Goal: Task Accomplishment & Management: Use online tool/utility

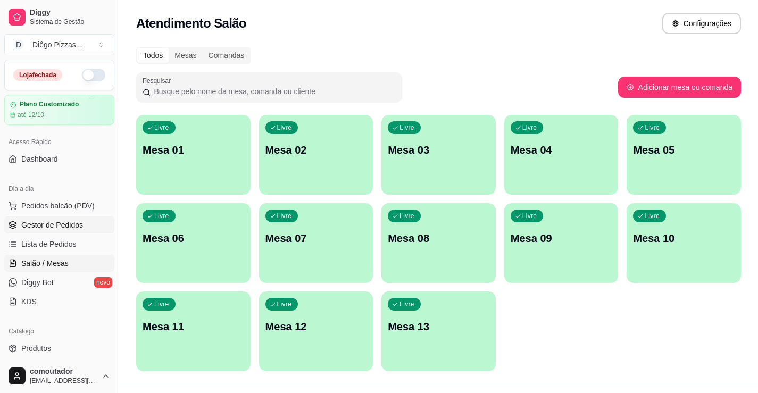
click at [82, 226] on link "Gestor de Pedidos" at bounding box center [59, 225] width 110 height 17
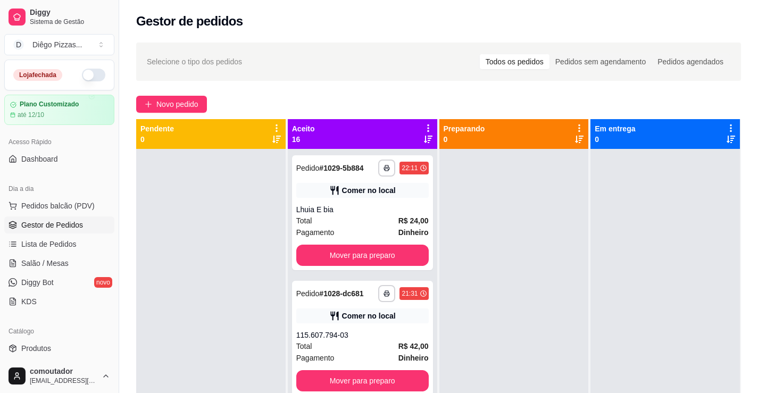
click at [424, 127] on icon at bounding box center [429, 128] width 10 height 10
click at [370, 155] on span "Com essa opção você tem a opção de mover todos os pedidos que estão em uma etap…" at bounding box center [359, 161] width 126 height 20
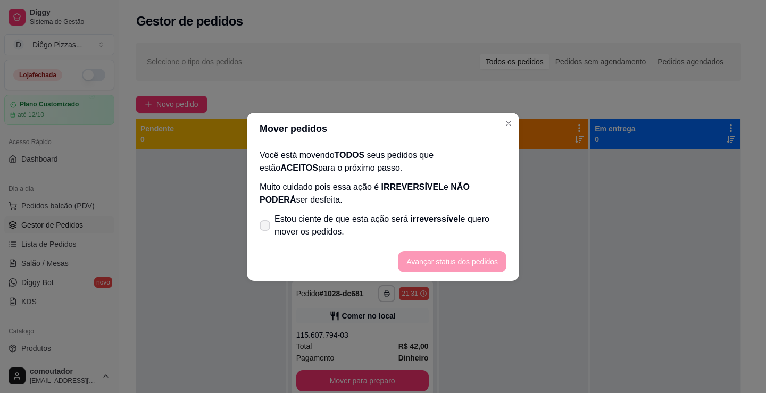
click at [282, 226] on span "Estou ciente de que esta ação será irreverssível e quero mover os pedidos." at bounding box center [391, 226] width 232 height 26
click at [266, 227] on input "Estou ciente de que esta ação será irreverssível e quero mover os pedidos." at bounding box center [262, 230] width 7 height 7
checkbox input "true"
click at [465, 260] on button "Avançar status dos pedidos" at bounding box center [452, 261] width 105 height 21
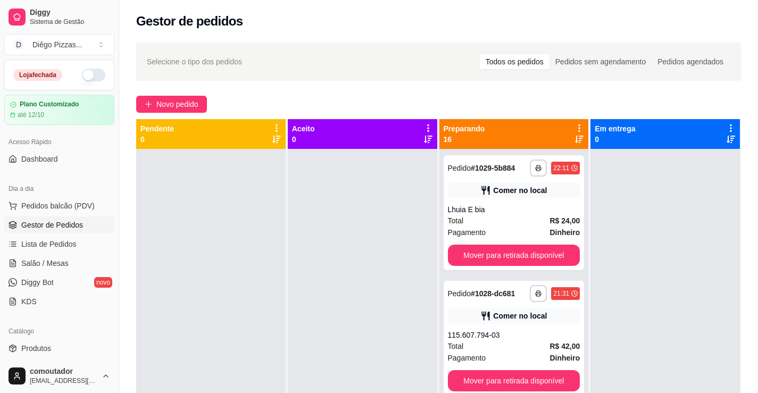
click at [575, 127] on icon at bounding box center [580, 128] width 10 height 10
click at [445, 161] on span "Com essa opção você tem a opção de mover todos os pedidos que estão em uma etap…" at bounding box center [508, 161] width 126 height 20
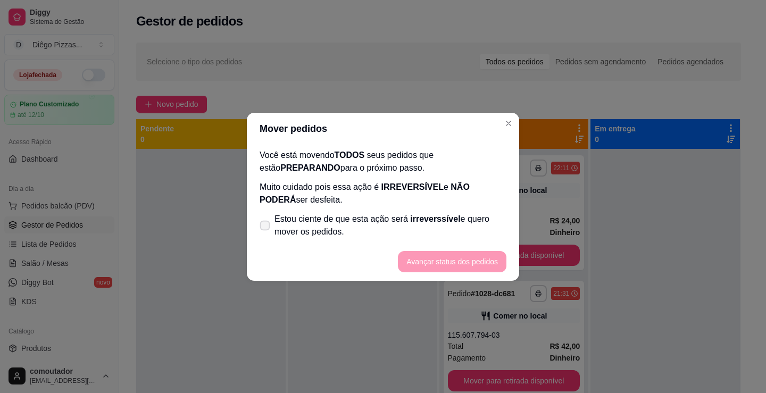
click at [344, 218] on span "Estou ciente de que esta ação será irreverssível e quero mover os pedidos." at bounding box center [391, 226] width 232 height 26
click at [266, 227] on input "Estou ciente de que esta ação será irreverssível e quero mover os pedidos." at bounding box center [262, 230] width 7 height 7
checkbox input "true"
click at [419, 260] on button "Avançar status dos pedidos" at bounding box center [452, 261] width 105 height 21
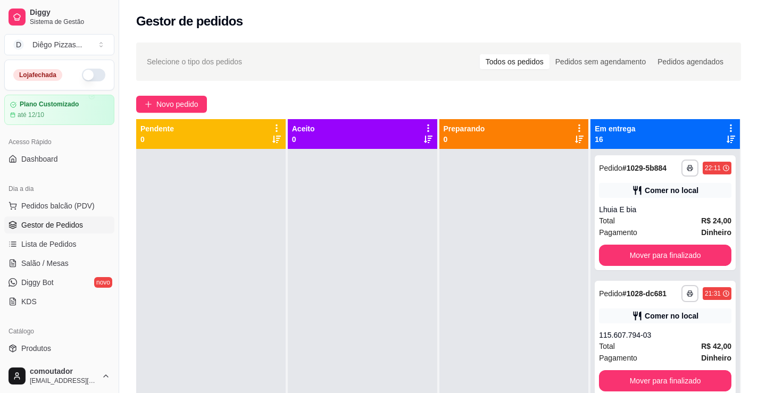
click at [726, 127] on icon at bounding box center [731, 128] width 10 height 10
click at [628, 151] on span "Mover pedidos de etapa" at bounding box center [627, 146] width 64 height 9
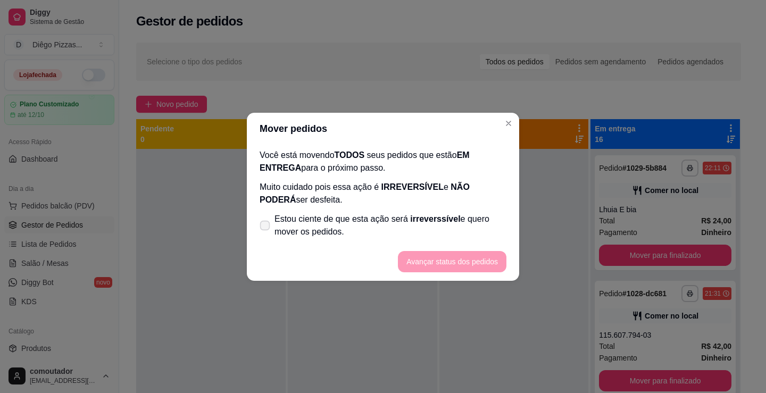
click at [413, 227] on span "Estou ciente de que esta ação será irreverssível e quero mover os pedidos." at bounding box center [391, 226] width 232 height 26
click at [266, 227] on input "Estou ciente de que esta ação será irreverssível e quero mover os pedidos." at bounding box center [262, 230] width 7 height 7
checkbox input "true"
click at [438, 258] on button "Avançar status dos pedidos" at bounding box center [452, 261] width 105 height 21
